Goal: Consume media (video, audio): Consume media (video, audio)

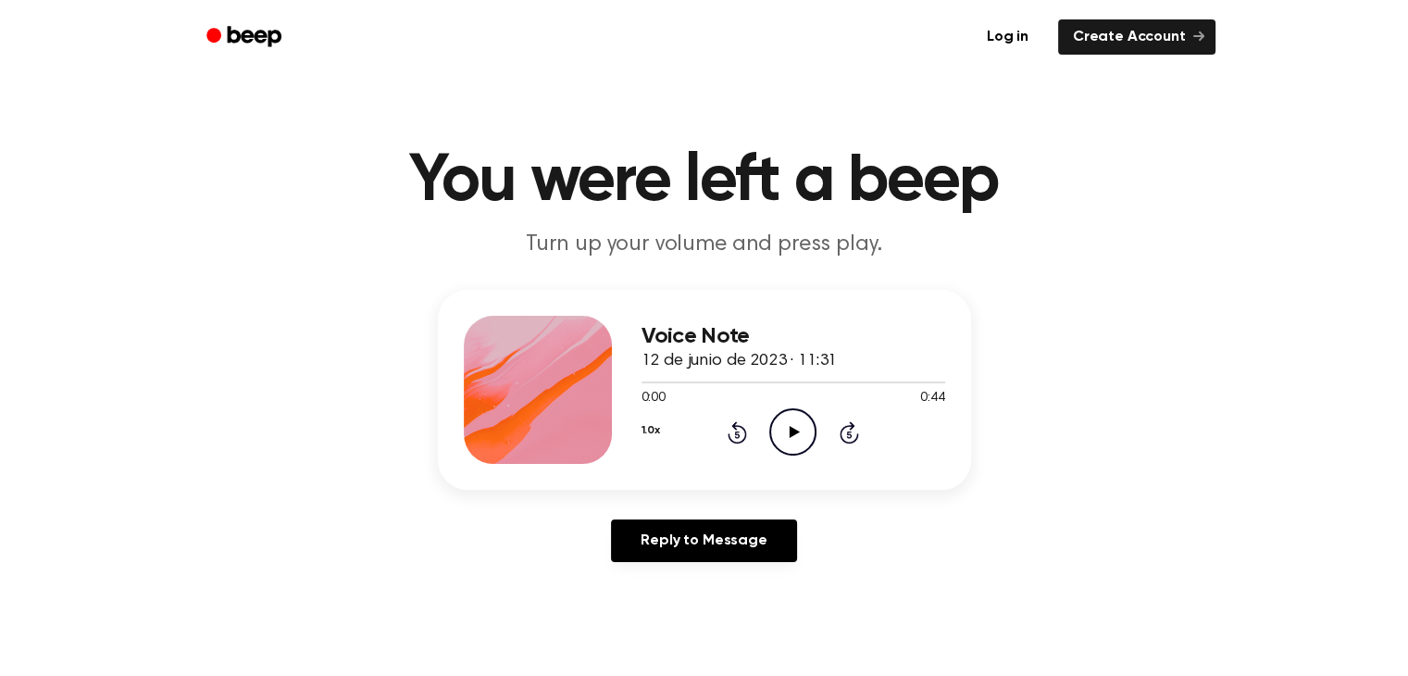
click at [791, 427] on icon at bounding box center [794, 432] width 10 height 12
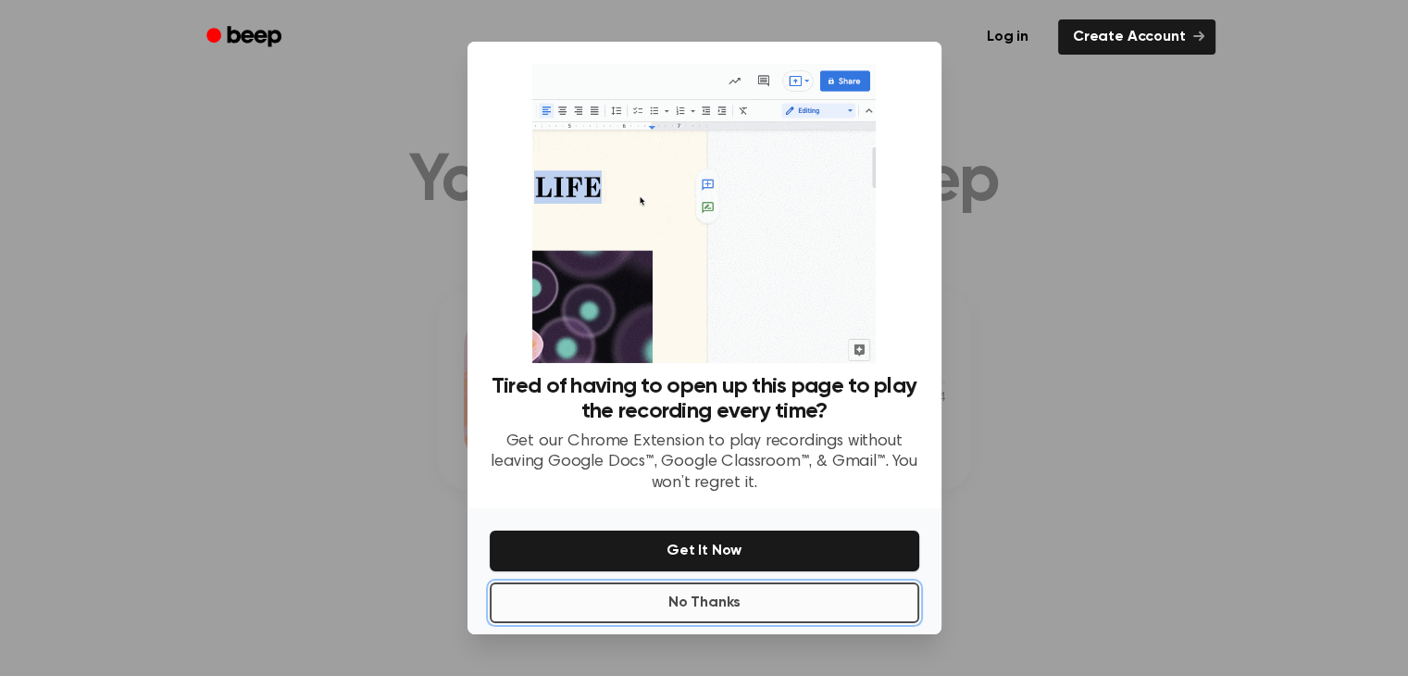
click at [726, 599] on button "No Thanks" at bounding box center [704, 602] width 429 height 41
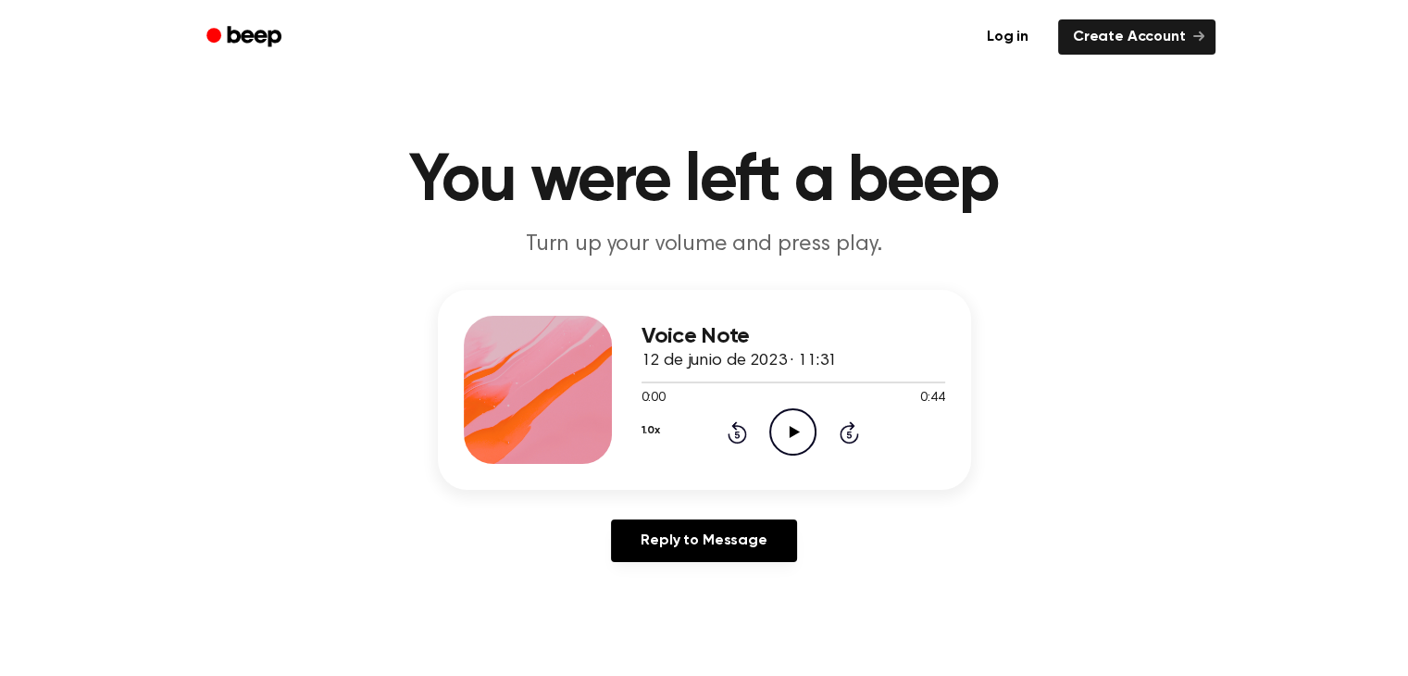
click at [793, 421] on icon "Play Audio" at bounding box center [792, 431] width 47 height 47
click at [800, 429] on icon "Play Audio" at bounding box center [792, 431] width 47 height 47
